Goal: Transaction & Acquisition: Purchase product/service

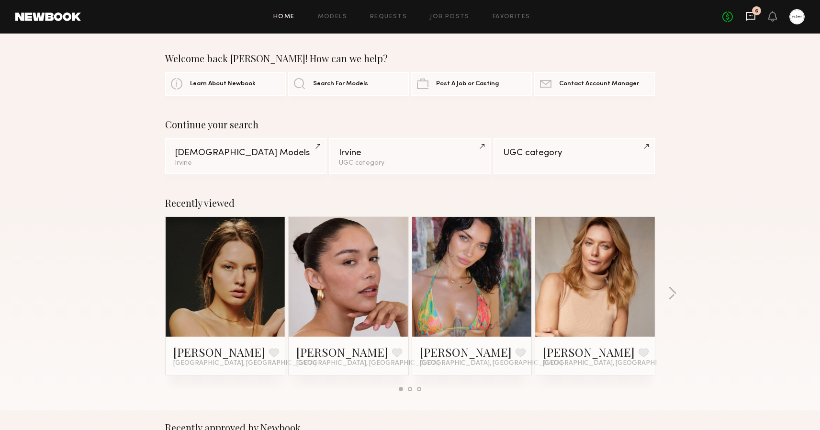
click at [749, 19] on icon at bounding box center [751, 16] width 10 height 9
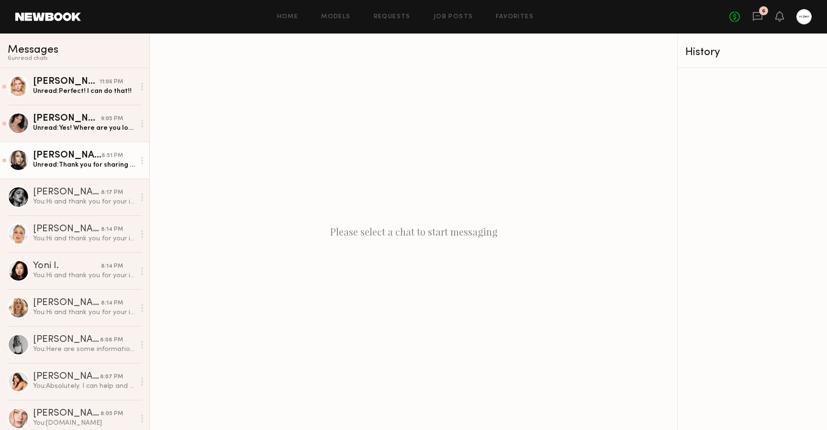
click at [19, 161] on div at bounding box center [19, 160] width 22 height 22
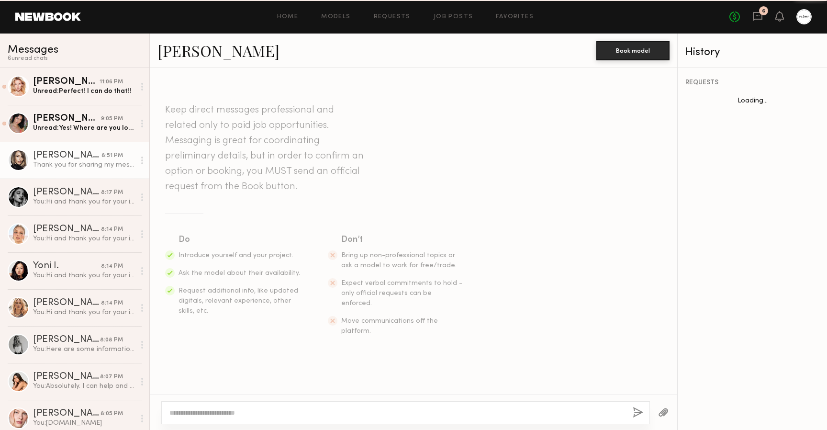
scroll to position [617, 0]
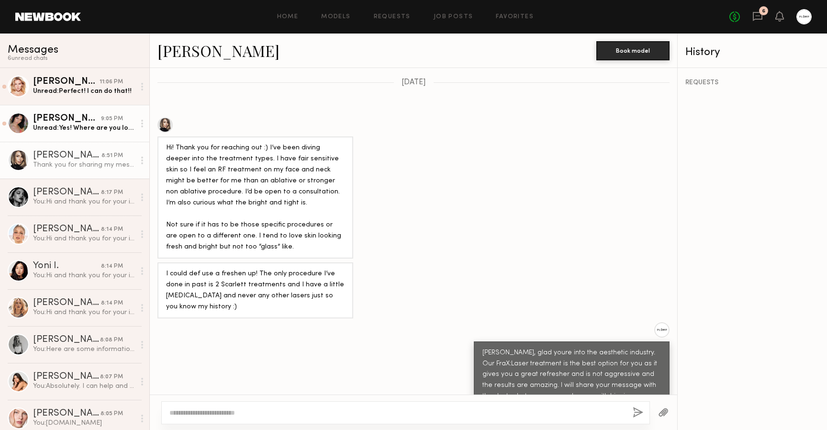
click at [19, 124] on div at bounding box center [19, 123] width 22 height 22
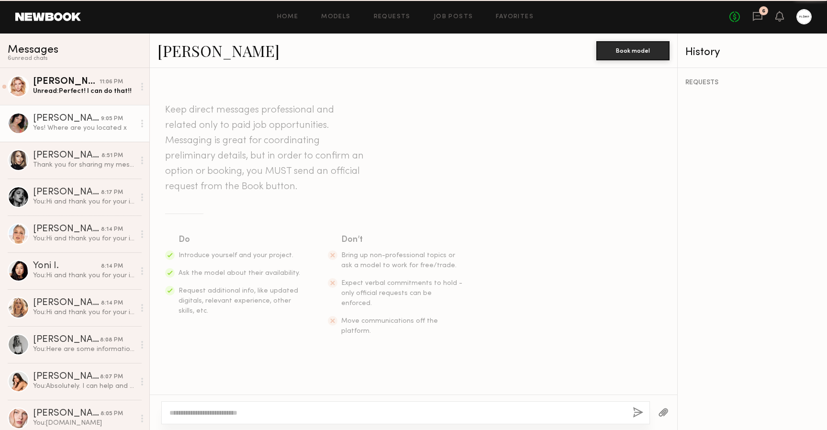
scroll to position [535, 0]
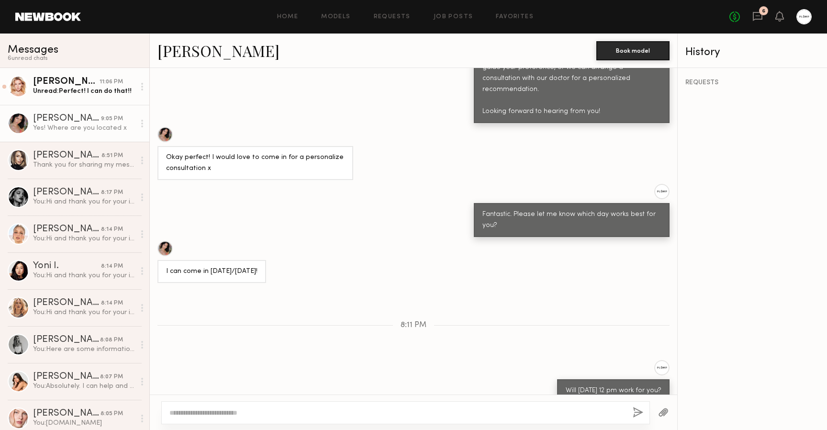
click at [31, 91] on link "Paulina R. 11:06 PM Unread: Perfect! I can do that!!" at bounding box center [74, 86] width 149 height 37
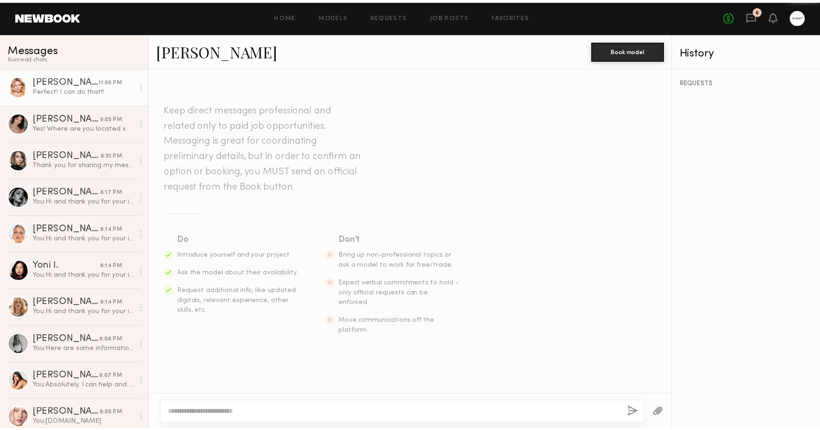
scroll to position [444, 0]
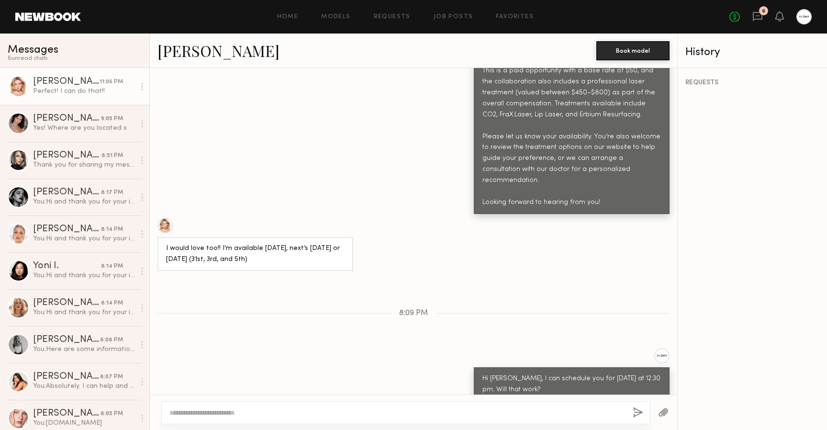
click at [135, 88] on div at bounding box center [142, 86] width 14 height 19
click at [125, 104] on div "Mark unread" at bounding box center [113, 106] width 69 height 22
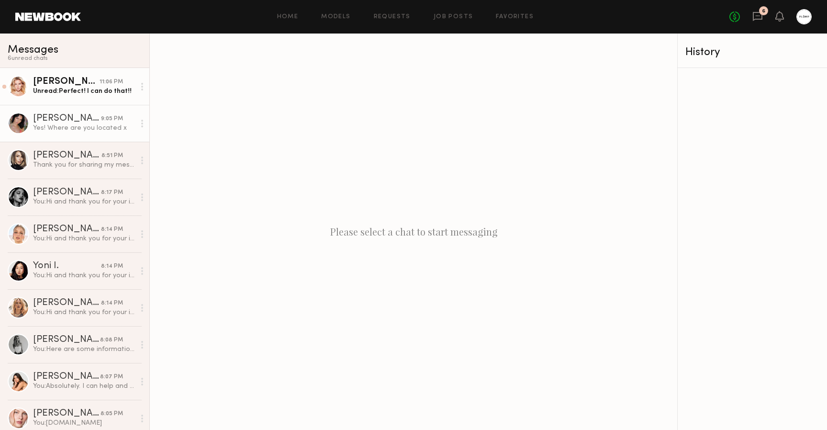
click at [141, 123] on circle at bounding box center [142, 124] width 2 height 2
click at [123, 144] on div "Mark unread" at bounding box center [113, 143] width 69 height 22
click at [460, 18] on link "Job Posts" at bounding box center [454, 17] width 40 height 6
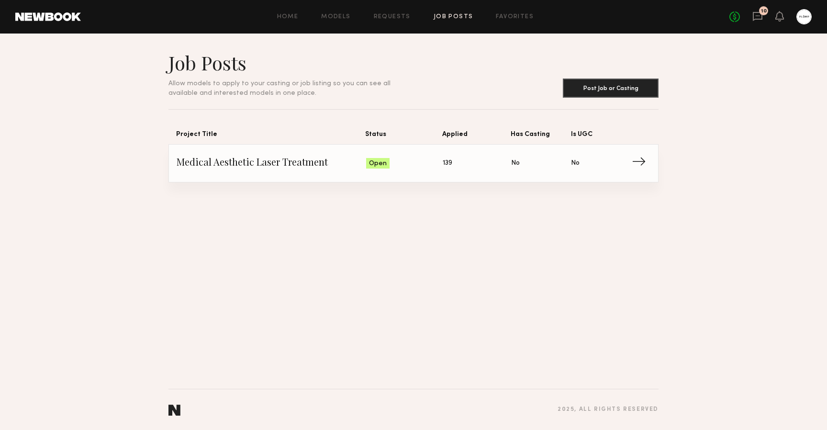
click at [474, 163] on span "Applied: 139" at bounding box center [477, 163] width 68 height 14
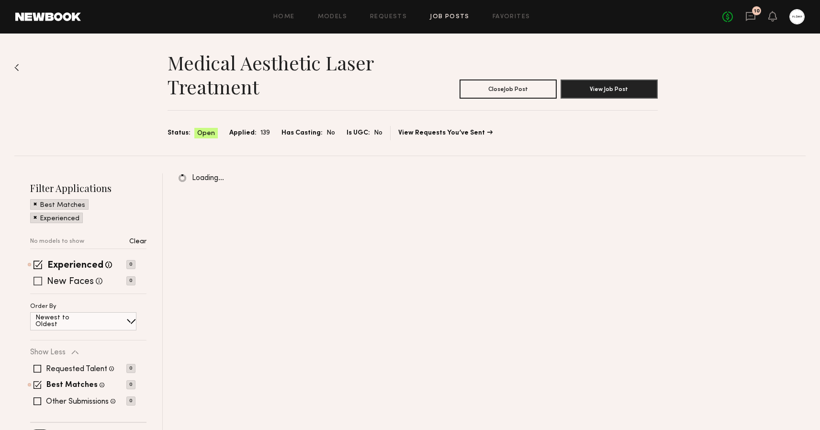
click at [40, 279] on span at bounding box center [37, 281] width 9 height 9
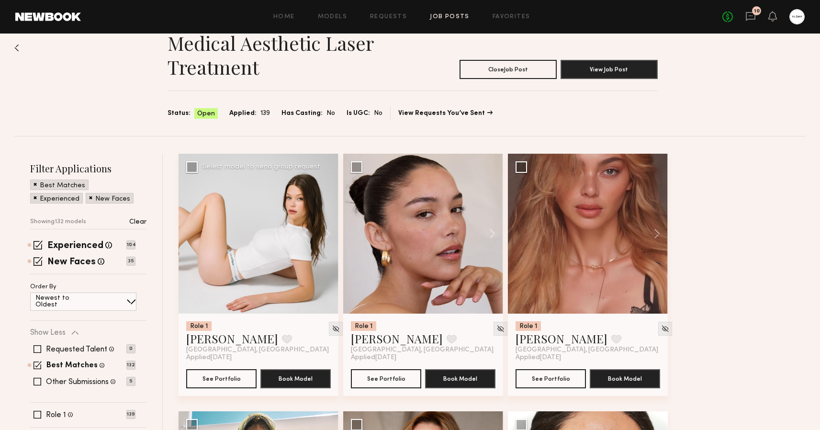
scroll to position [21, 0]
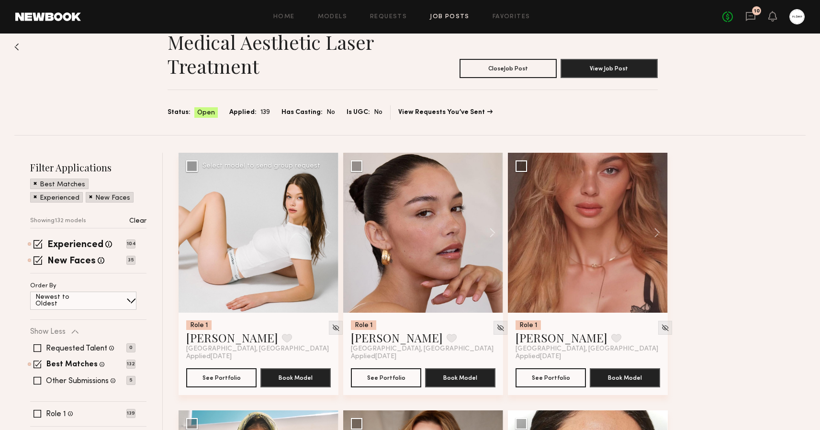
click at [260, 232] on div at bounding box center [258, 233] width 160 height 160
click at [225, 380] on button "See Portfolio" at bounding box center [221, 377] width 70 height 19
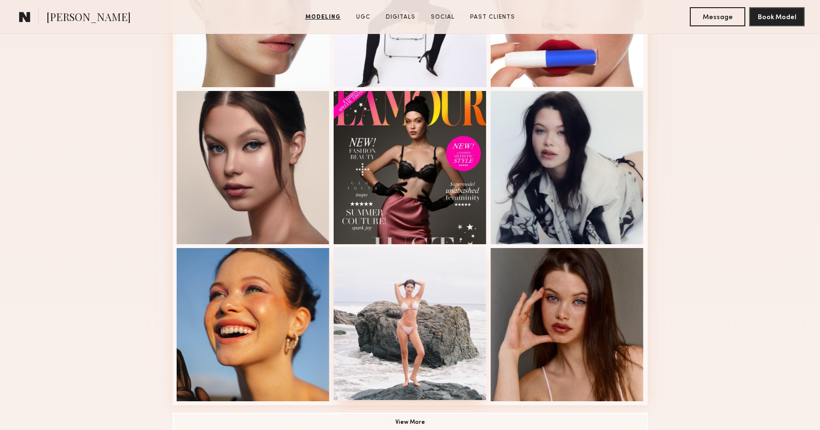
scroll to position [500, 0]
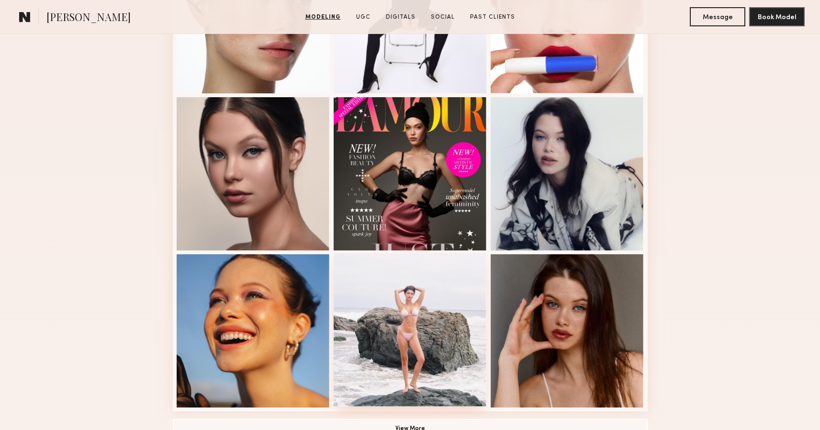
click at [410, 286] on div at bounding box center [410, 329] width 153 height 153
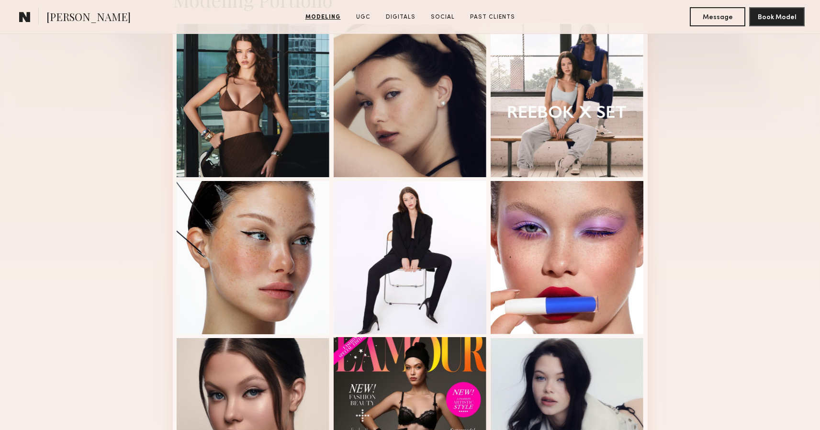
scroll to position [193, 0]
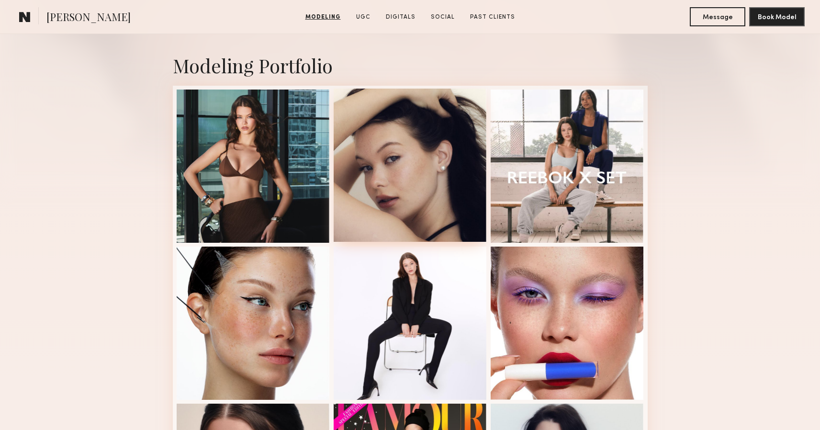
click at [413, 186] on div at bounding box center [410, 165] width 153 height 153
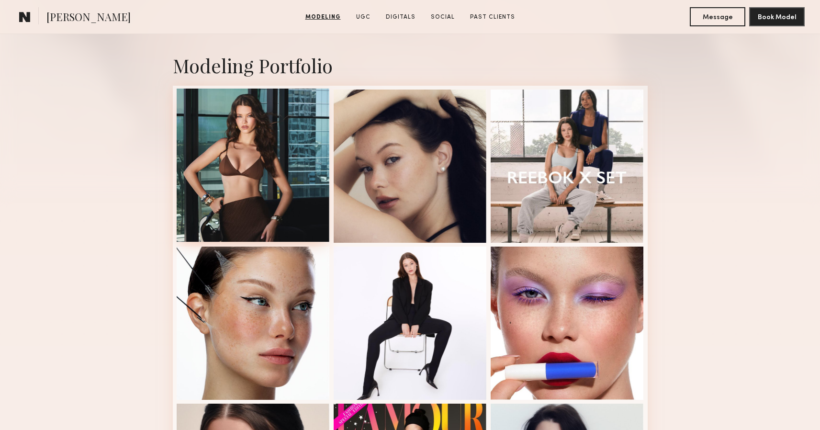
click at [285, 166] on div at bounding box center [253, 165] width 153 height 153
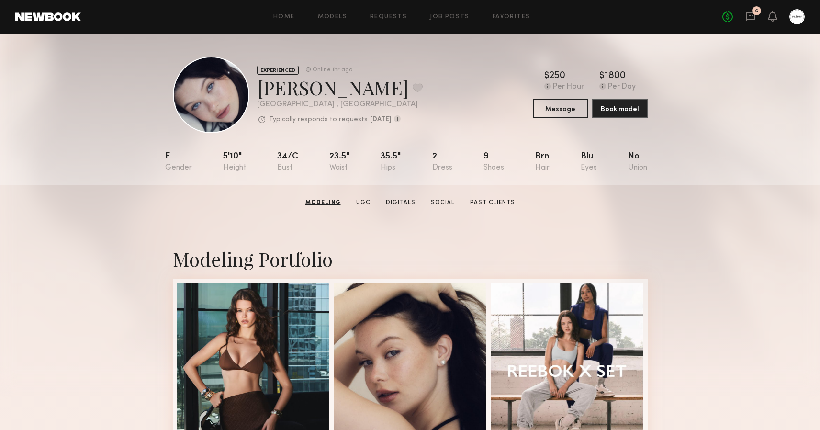
scroll to position [0, 0]
